Goal: Transaction & Acquisition: Download file/media

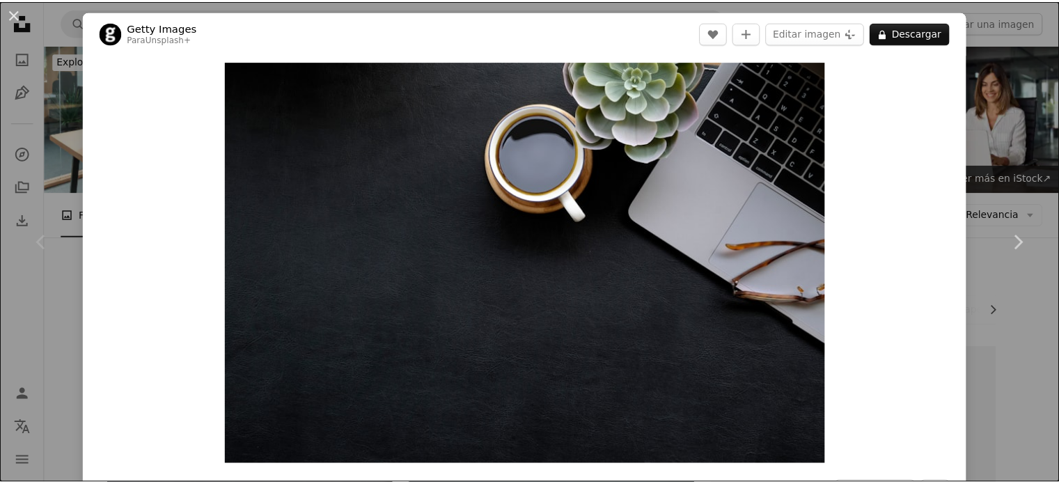
scroll to position [94, 0]
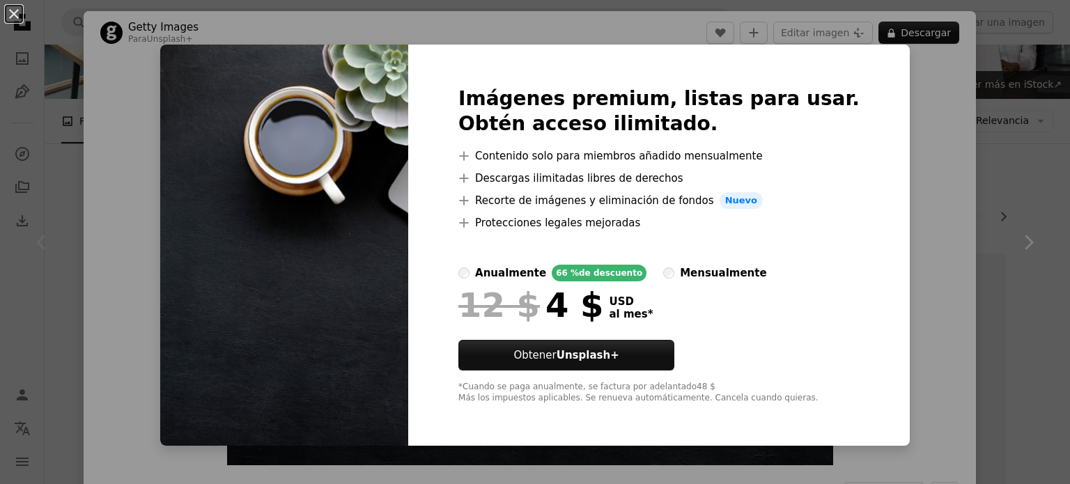
click at [983, 118] on div "An X shape Imágenes premium, listas para usar. Obtén acceso ilimitado. A plus s…" at bounding box center [535, 242] width 1070 height 484
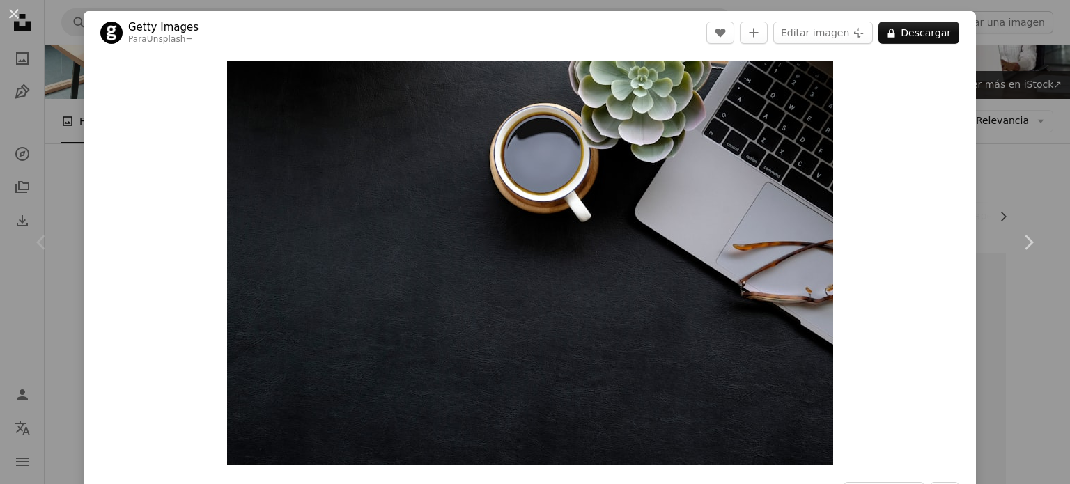
click at [1037, 79] on div "An X shape Chevron left Chevron right Getty Images Para Unsplash+ A heart A plu…" at bounding box center [535, 242] width 1070 height 484
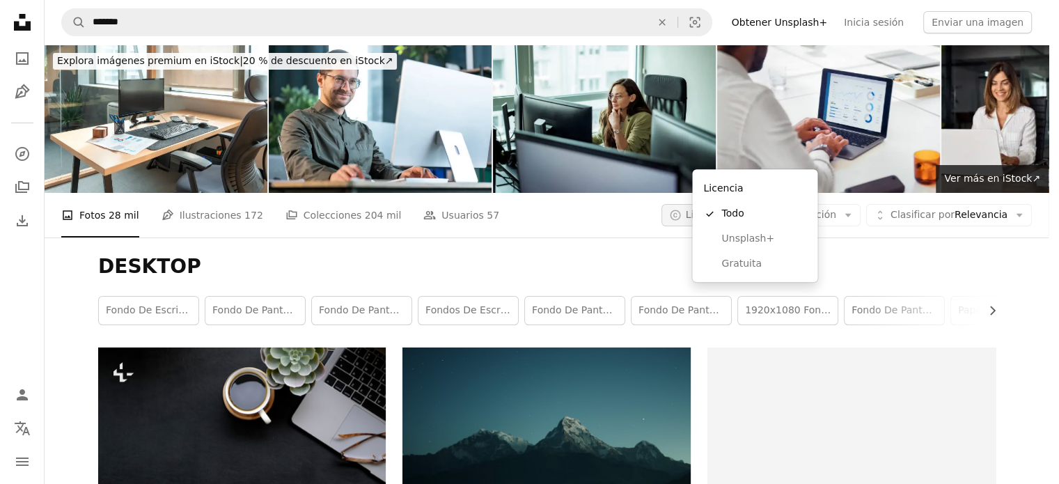
click at [726, 209] on span "Licencia" at bounding box center [706, 214] width 40 height 11
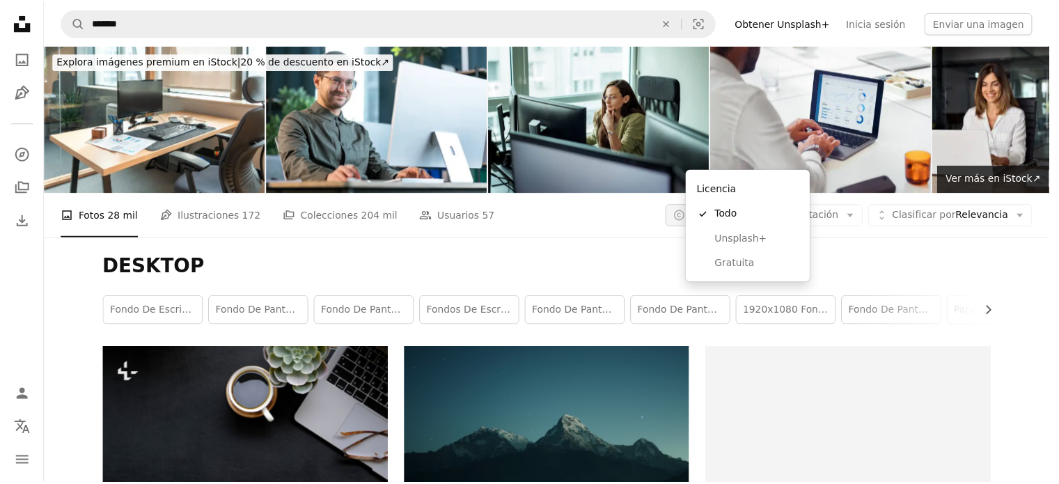
scroll to position [94, 0]
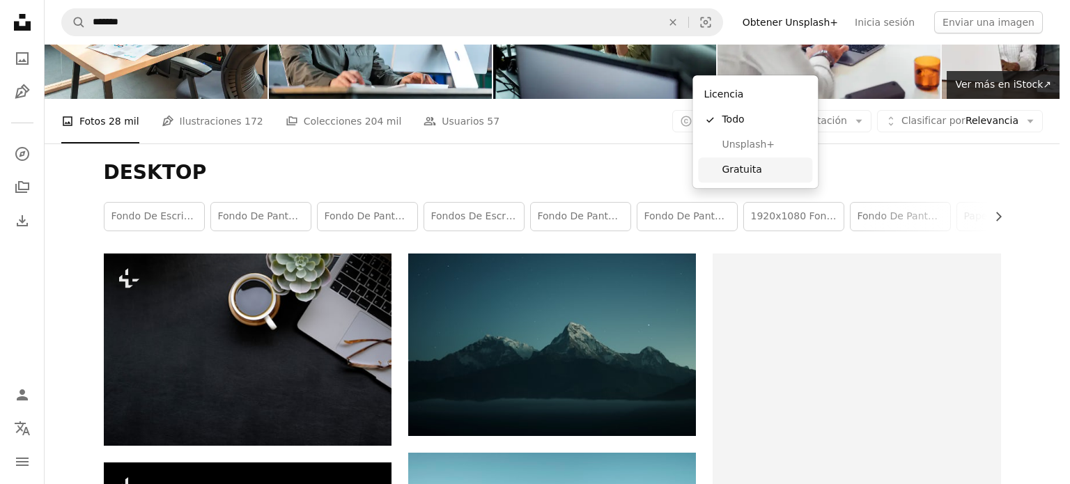
click at [730, 167] on span "Gratuita" at bounding box center [763, 170] width 85 height 14
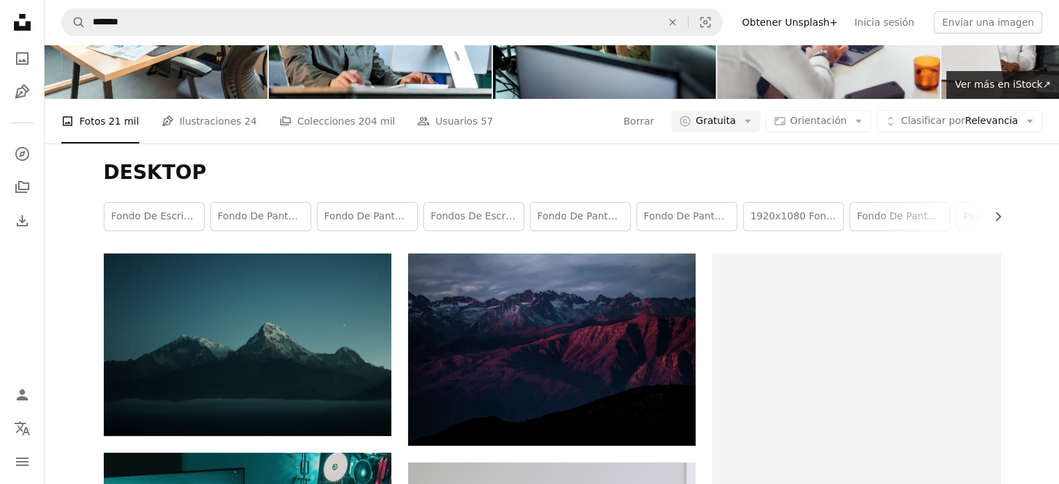
scroll to position [15, 0]
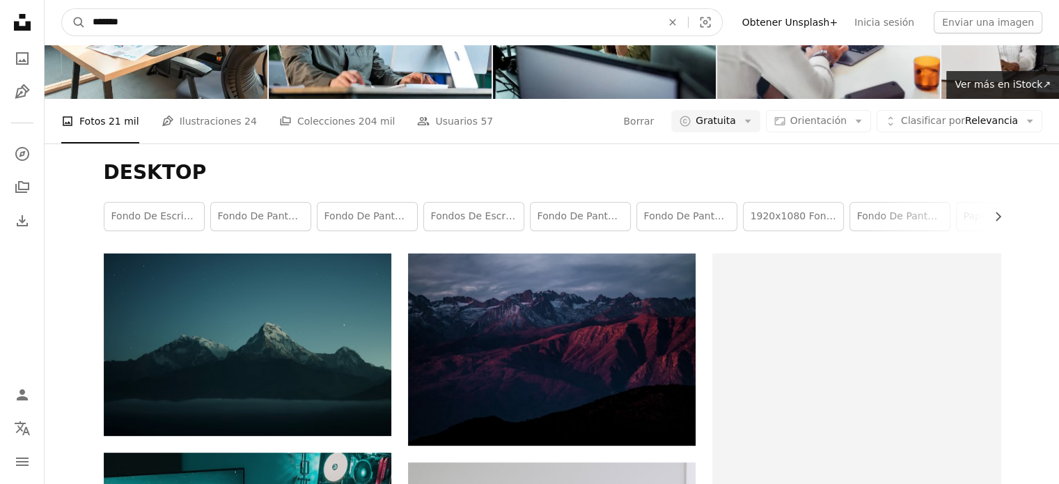
click at [370, 29] on input "*******" at bounding box center [372, 22] width 572 height 26
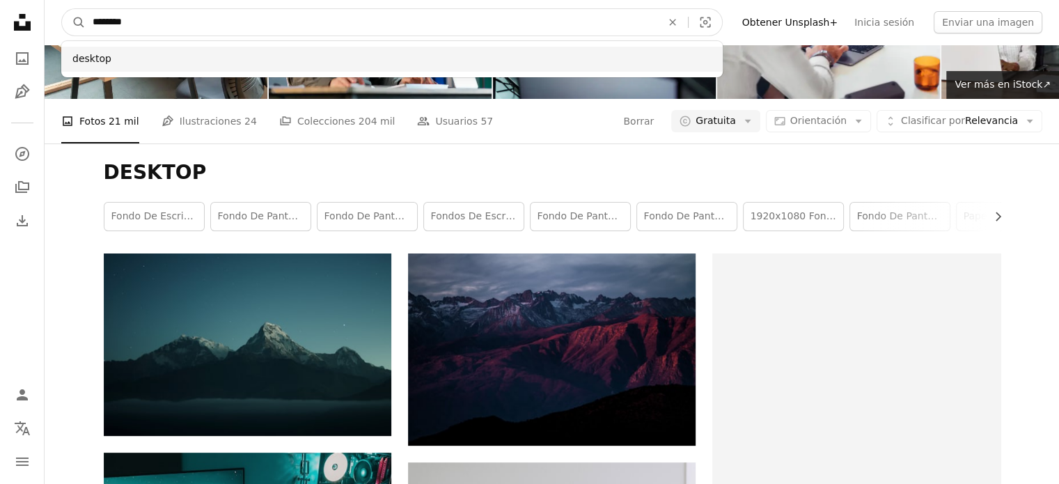
type input "*******"
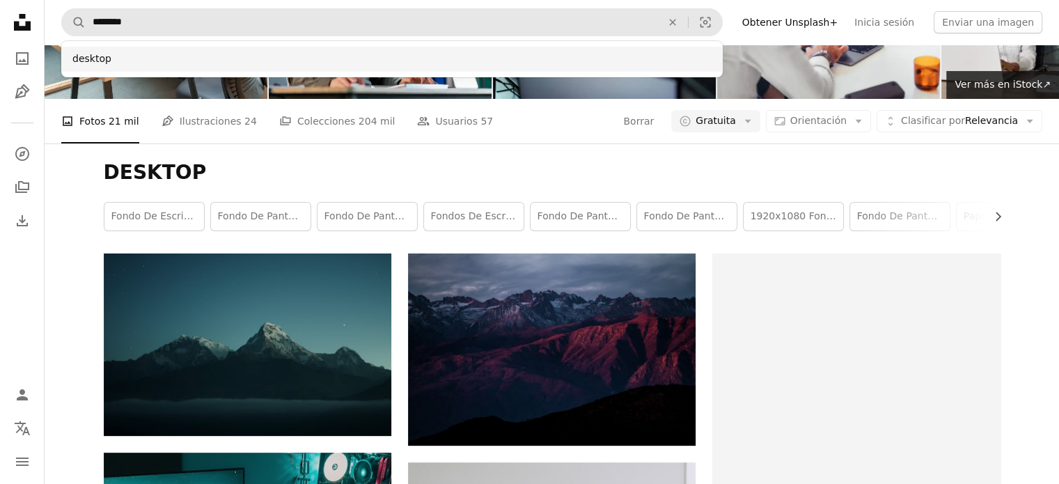
click at [354, 47] on div "desktop" at bounding box center [392, 59] width 662 height 25
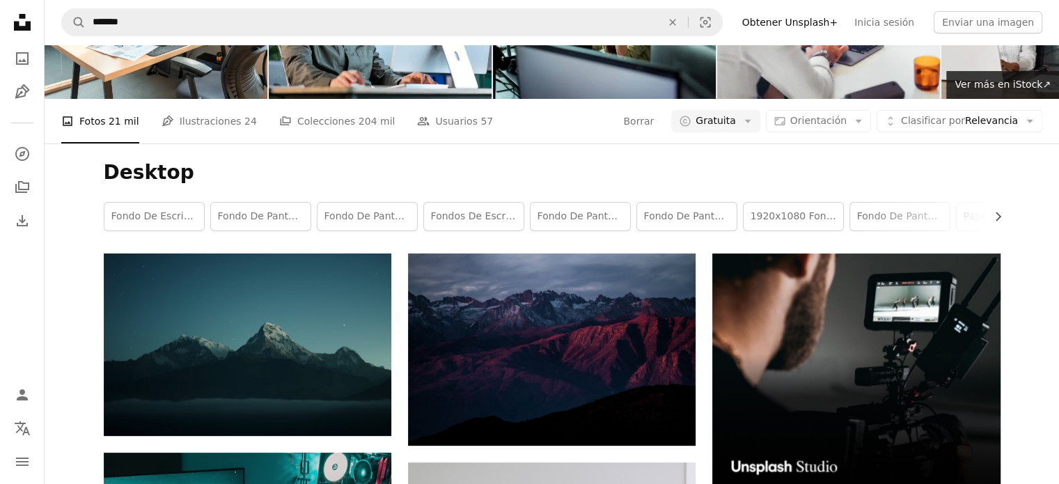
scroll to position [1462, 0]
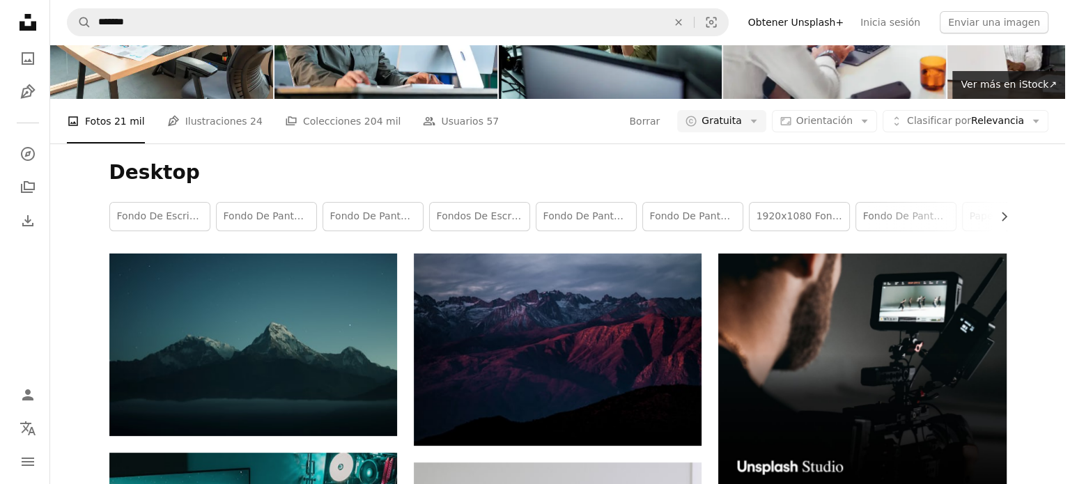
scroll to position [2971, 0]
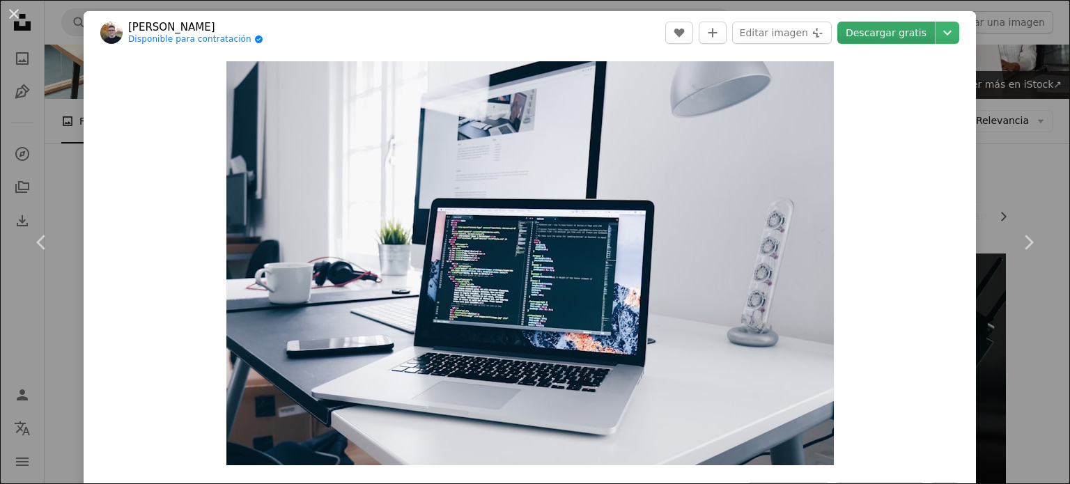
click at [880, 42] on link "Descargar gratis" at bounding box center [885, 33] width 97 height 22
